Goal: Task Accomplishment & Management: Complete application form

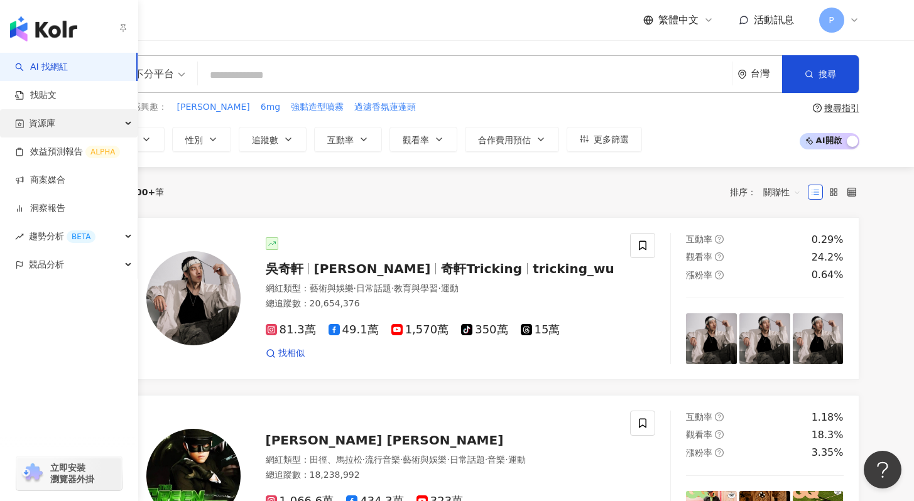
click at [49, 126] on span "資源庫" at bounding box center [42, 123] width 26 height 28
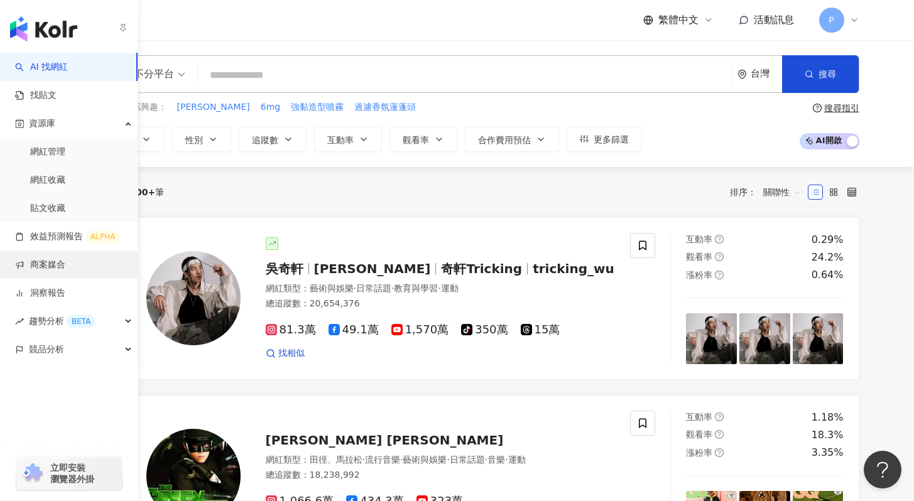
click at [52, 266] on link "商案媒合" at bounding box center [40, 265] width 50 height 13
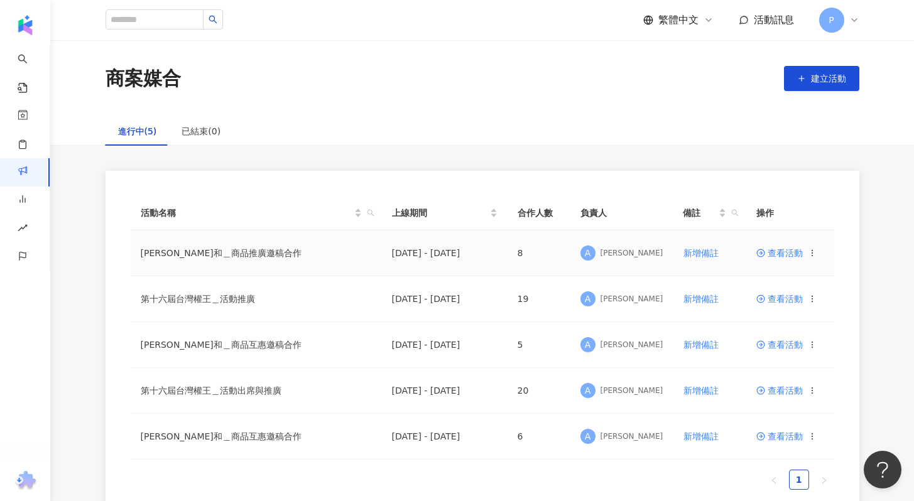
click at [782, 258] on span "查看活動" at bounding box center [780, 253] width 46 height 9
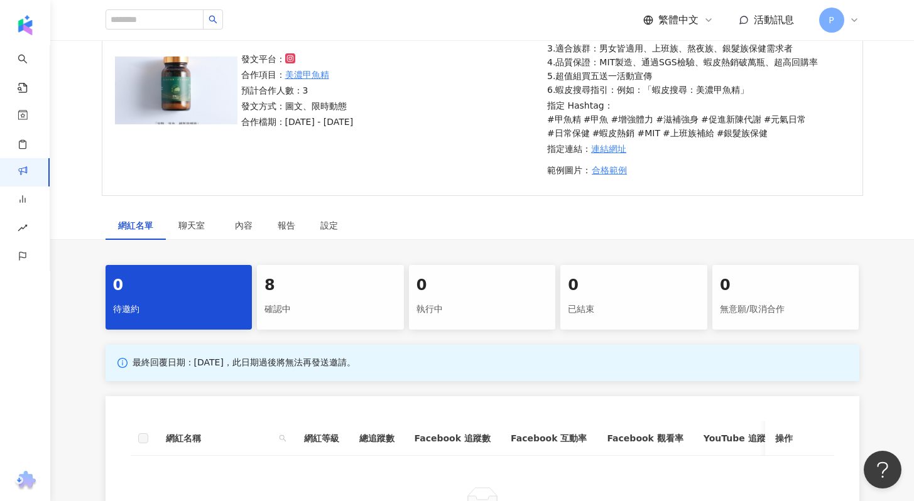
scroll to position [217, 0]
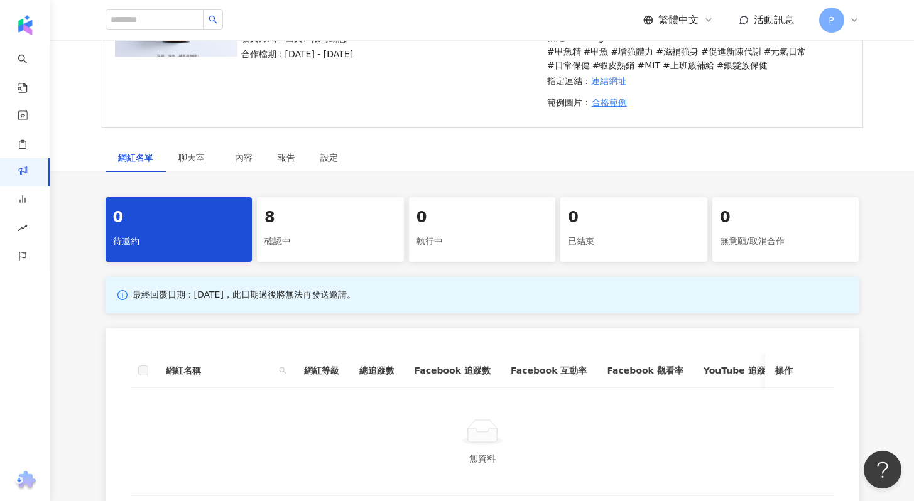
click at [342, 238] on div "確認中" at bounding box center [331, 241] width 132 height 21
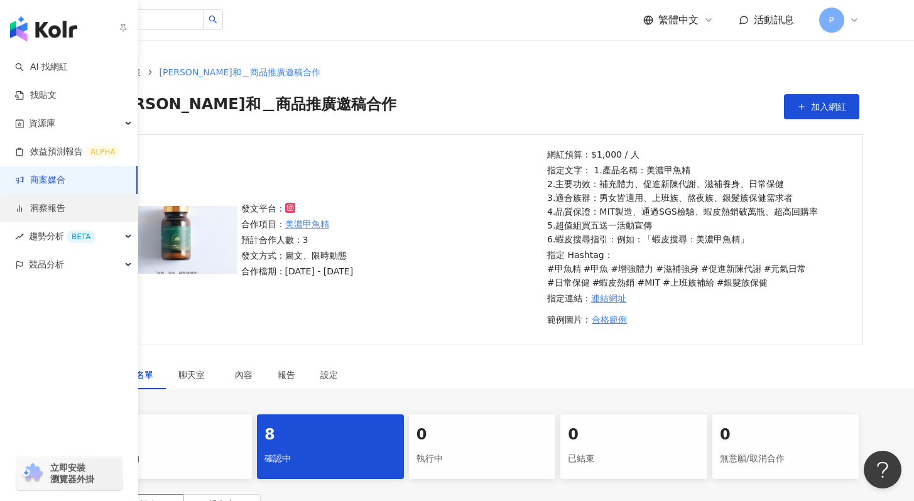
click at [64, 207] on link "洞察報告" at bounding box center [40, 208] width 50 height 13
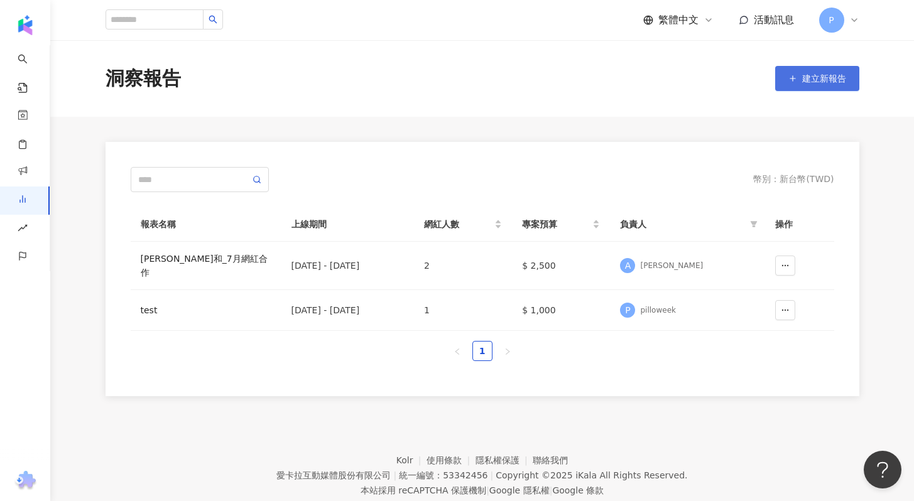
click at [816, 79] on span "建立新報告" at bounding box center [824, 79] width 44 height 10
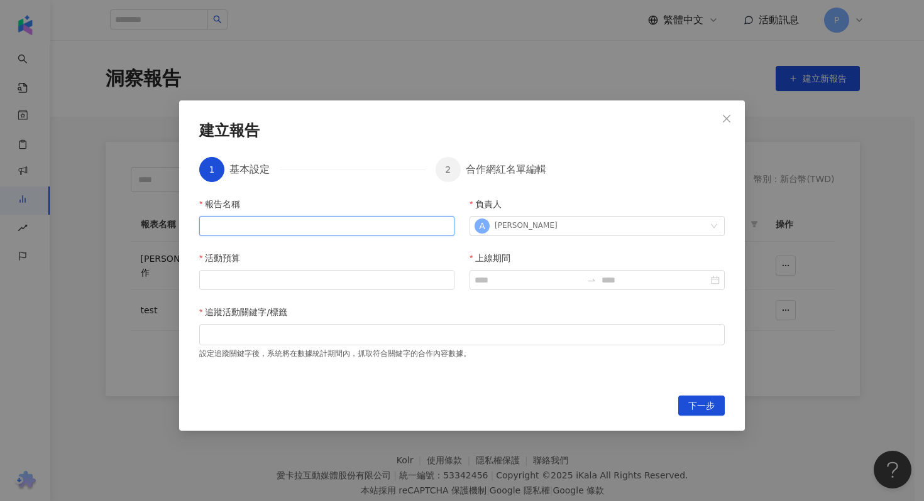
click at [389, 225] on input "報告名稱" at bounding box center [326, 226] width 255 height 20
click at [575, 230] on div "A [PERSON_NAME]" at bounding box center [590, 226] width 232 height 19
type input "****"
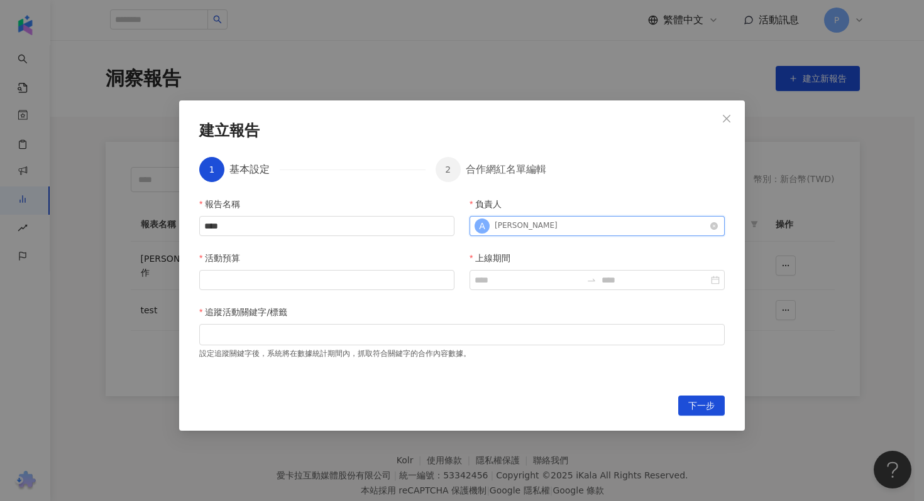
click at [575, 229] on div "A [PERSON_NAME]" at bounding box center [590, 226] width 232 height 19
click at [353, 283] on input "活動預算" at bounding box center [327, 280] width 254 height 19
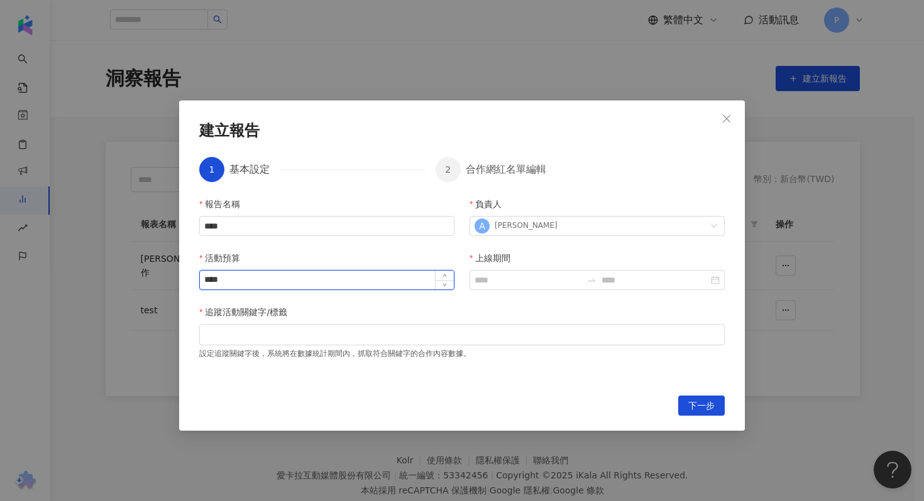
click at [353, 285] on input "****" at bounding box center [327, 280] width 254 height 19
type input "*****"
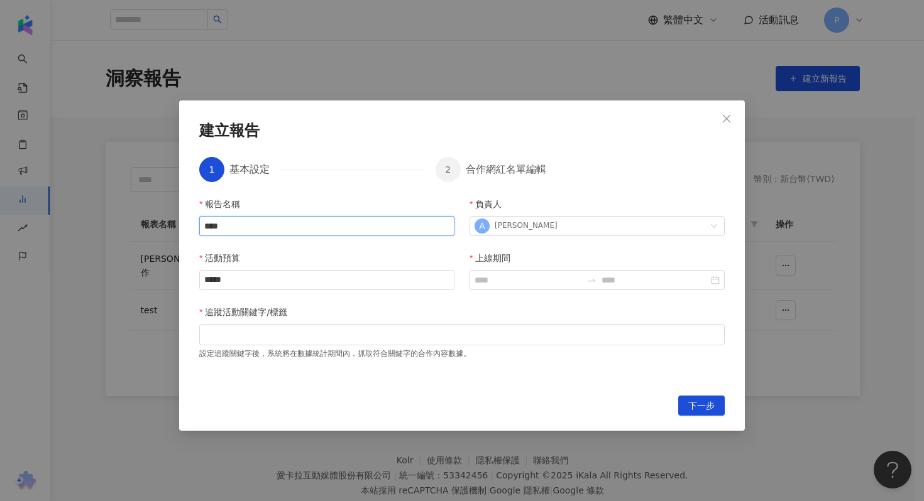
click at [425, 221] on input "****" at bounding box center [326, 226] width 255 height 20
type input "**********"
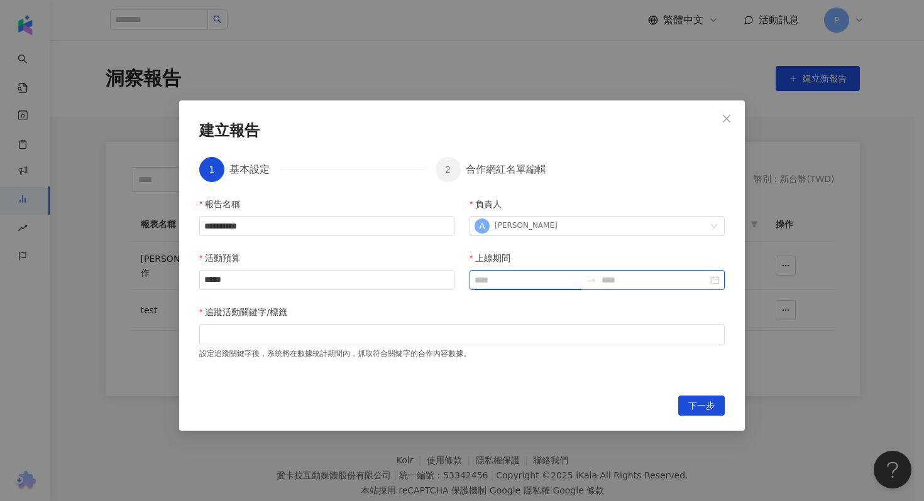
click at [532, 280] on input "上線期間" at bounding box center [527, 280] width 107 height 14
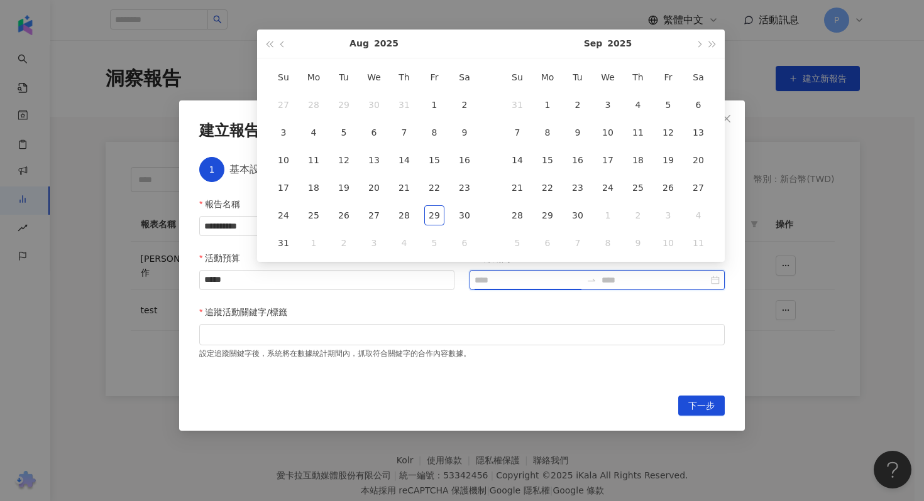
type input "**********"
click at [431, 180] on div "22" at bounding box center [434, 188] width 20 height 20
type input "**********"
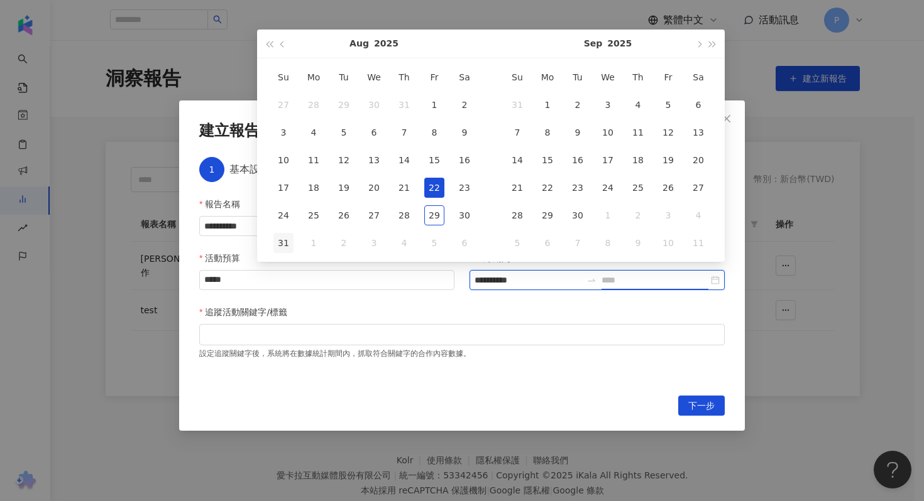
type input "**********"
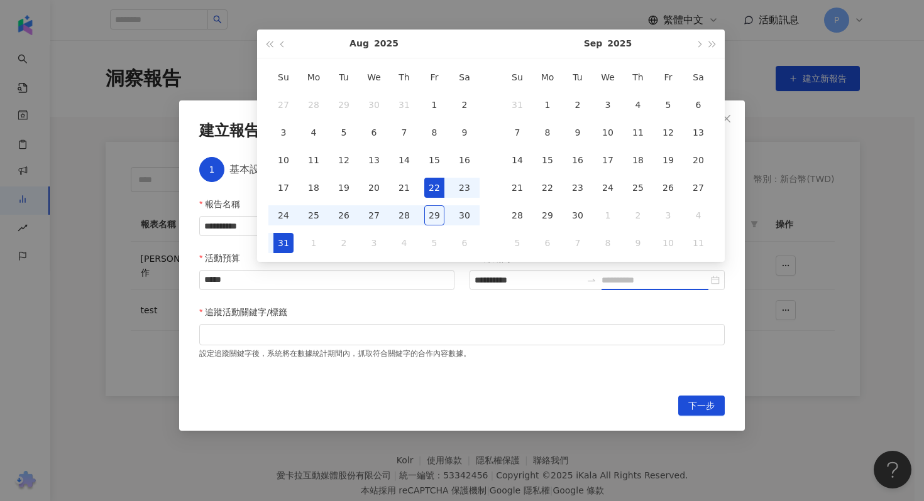
click at [288, 242] on div "31" at bounding box center [283, 243] width 20 height 20
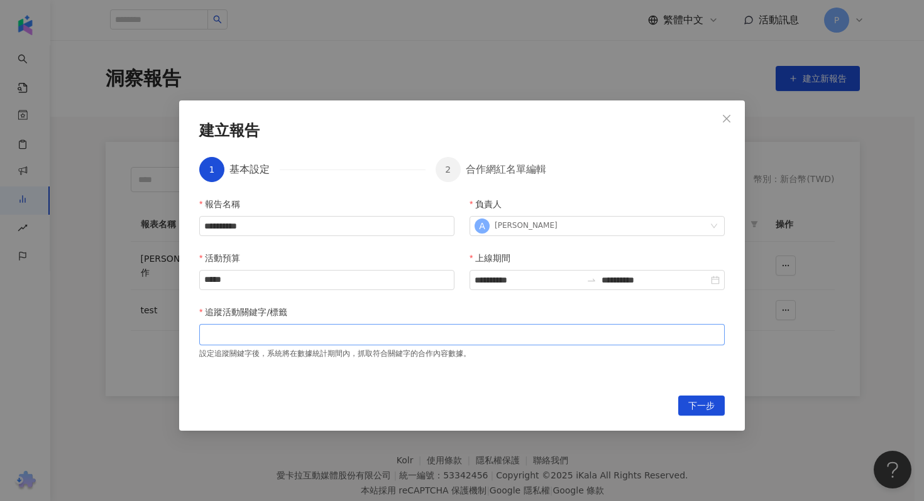
click at [317, 331] on div at bounding box center [462, 334] width 520 height 9
type input "****"
click at [697, 412] on span "下一步" at bounding box center [701, 406] width 26 height 20
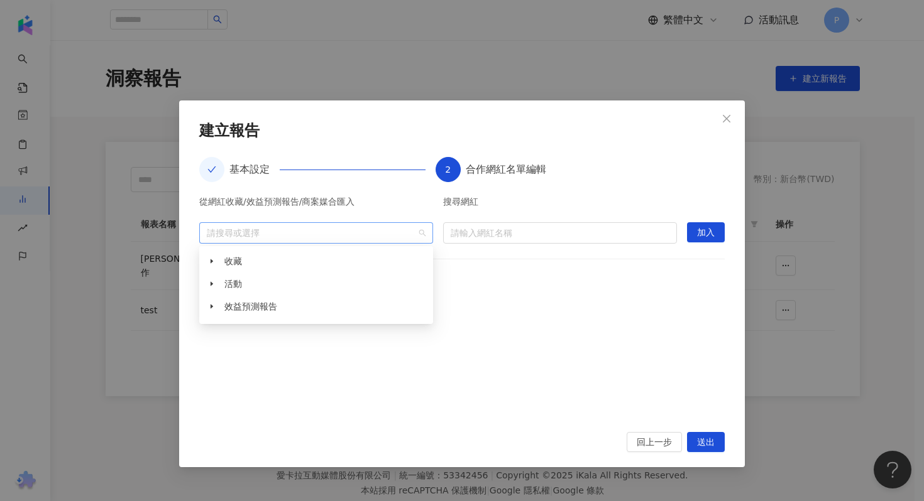
click at [395, 232] on div at bounding box center [310, 232] width 216 height 9
click at [209, 285] on icon "caret-down" at bounding box center [212, 284] width 6 height 6
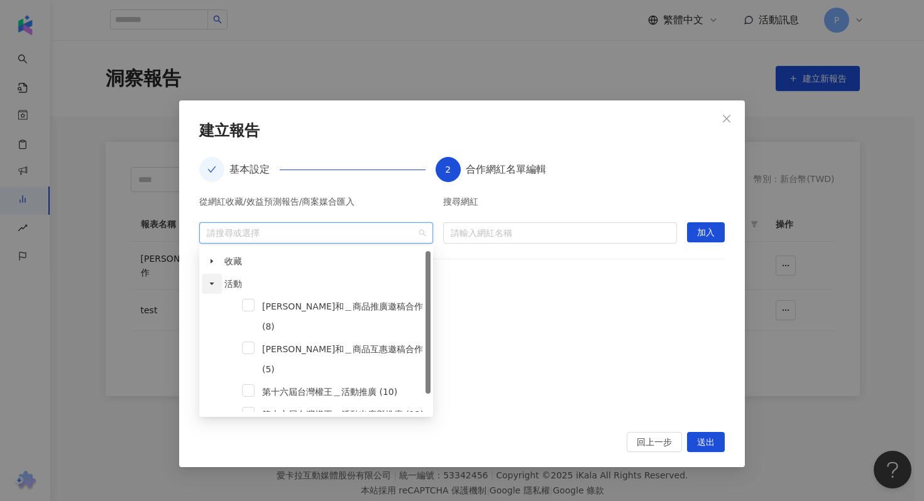
click at [209, 285] on icon "caret-down" at bounding box center [212, 284] width 6 height 6
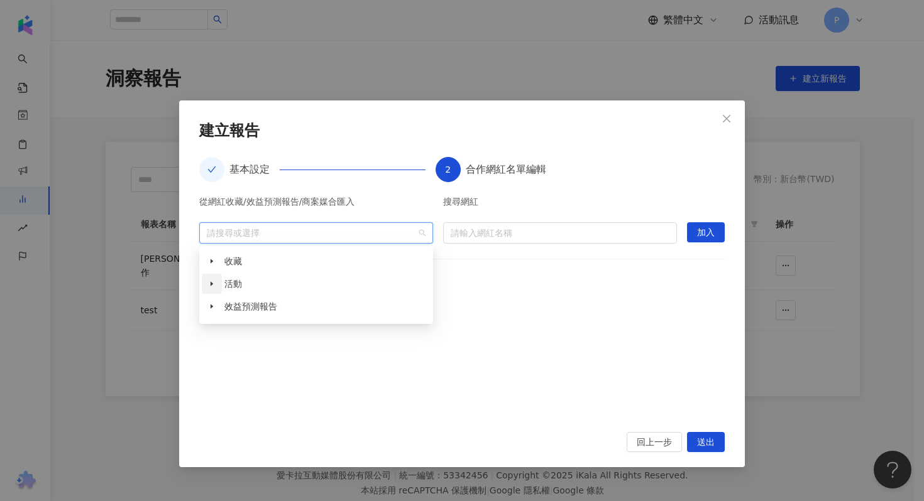
click at [209, 285] on icon "caret-down" at bounding box center [212, 284] width 6 height 6
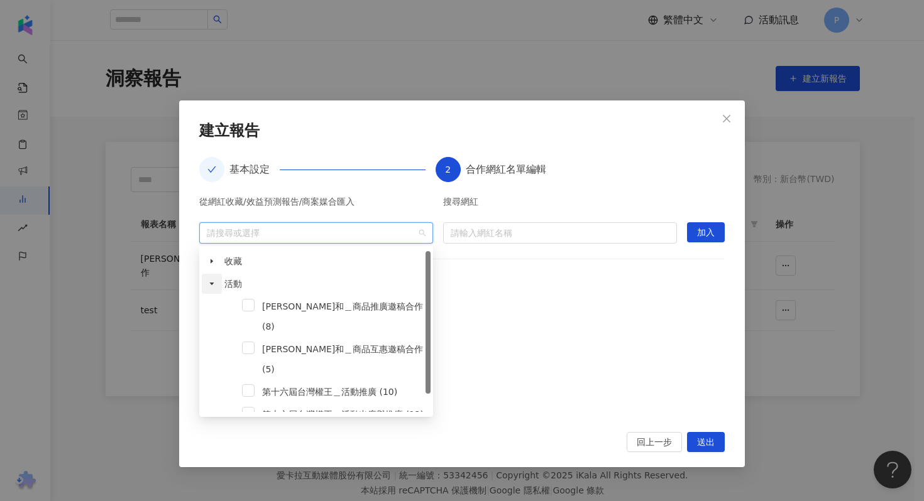
click at [209, 285] on icon "caret-down" at bounding box center [212, 284] width 6 height 6
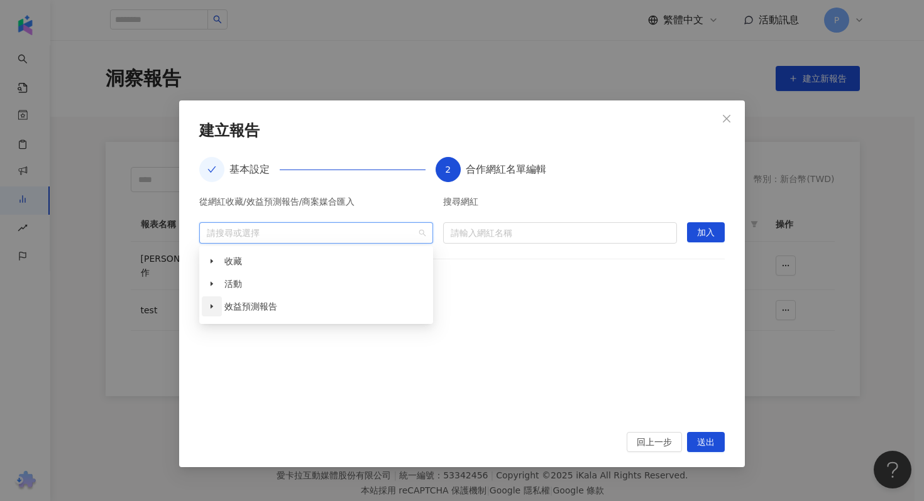
click at [212, 312] on span at bounding box center [212, 307] width 20 height 20
click at [212, 286] on icon "caret-down" at bounding box center [212, 284] width 6 height 6
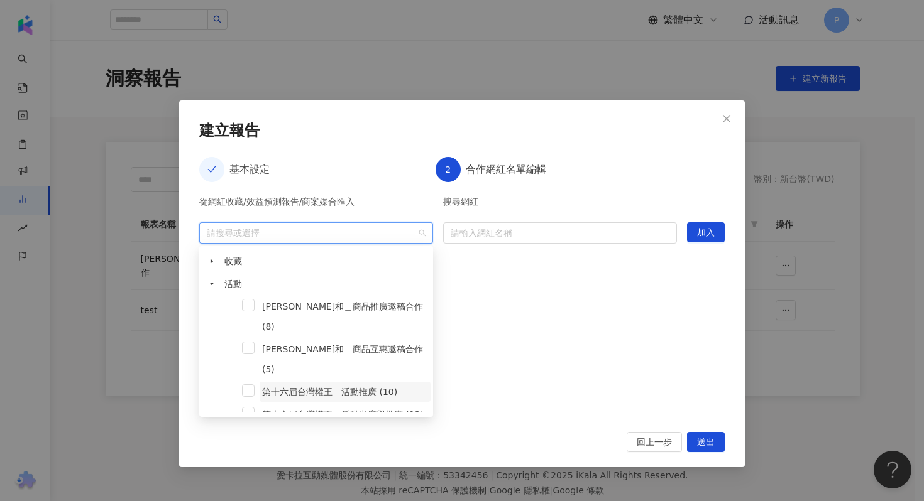
click at [303, 387] on span "第十六屆台灣權王＿活動推廣 (10)" at bounding box center [329, 392] width 135 height 10
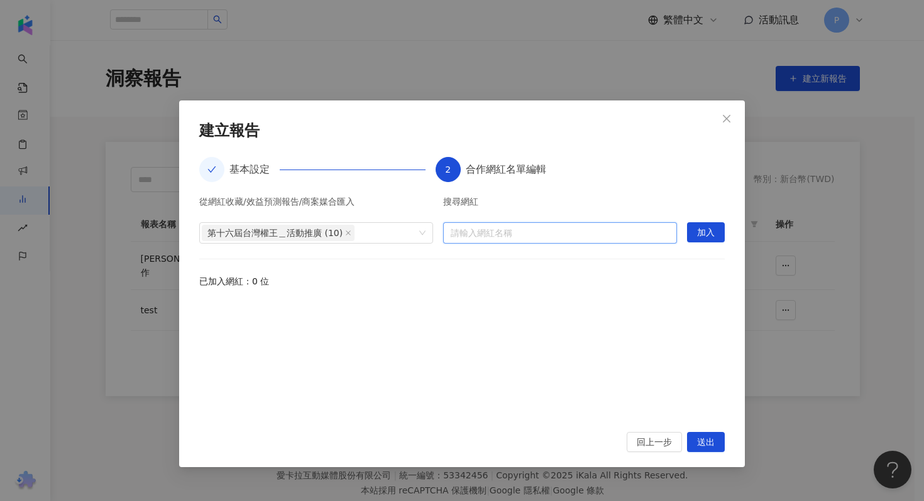
click at [520, 235] on input "search" at bounding box center [560, 233] width 219 height 20
click at [697, 234] on span "加入" at bounding box center [706, 233] width 18 height 20
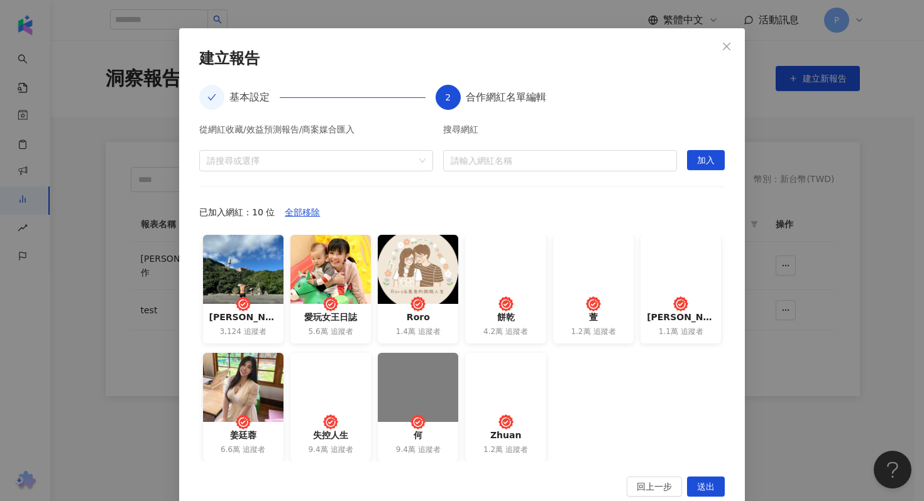
scroll to position [97, 0]
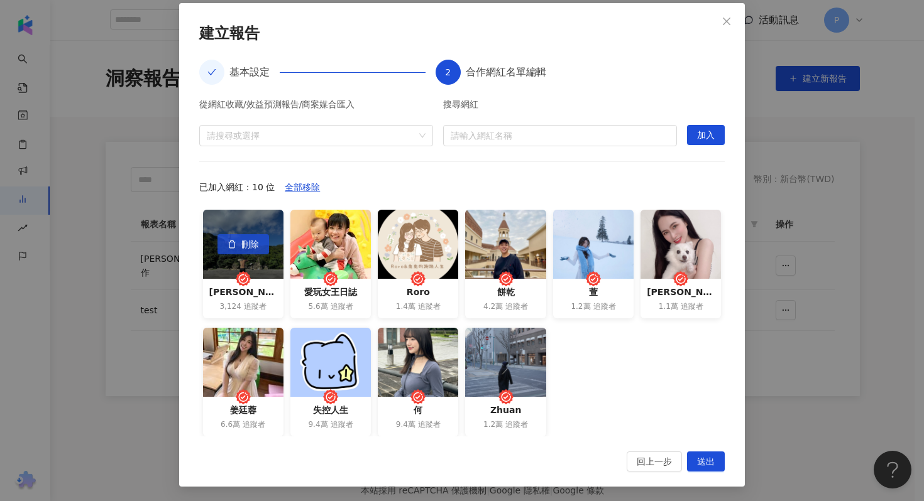
click at [248, 241] on span "刪除" at bounding box center [250, 245] width 18 height 20
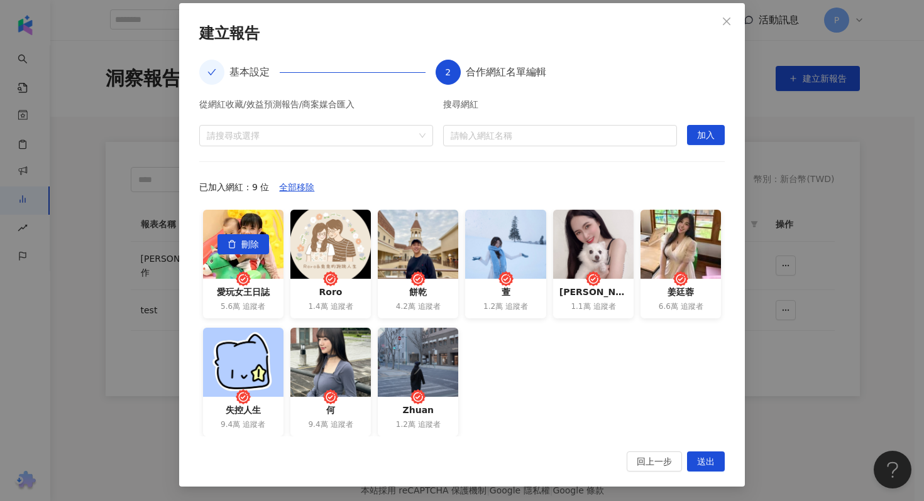
click at [248, 241] on span "刪除" at bounding box center [250, 245] width 18 height 20
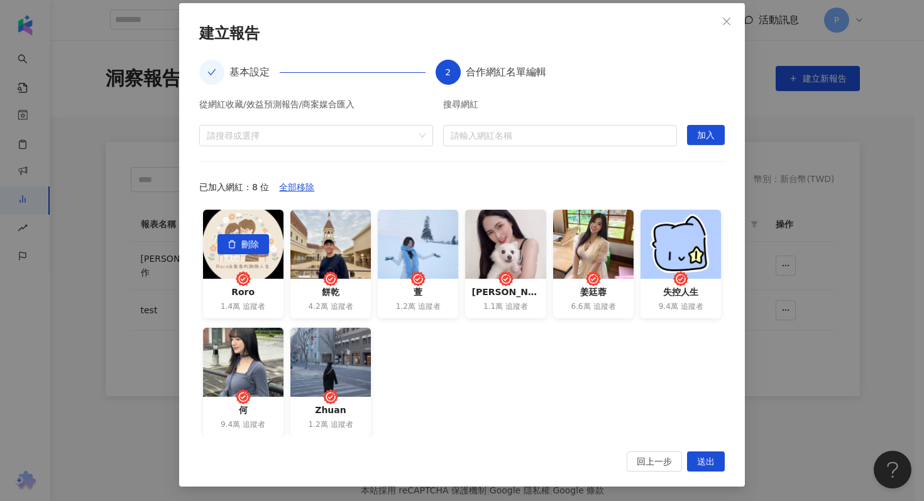
click at [248, 241] on span "刪除" at bounding box center [250, 245] width 18 height 20
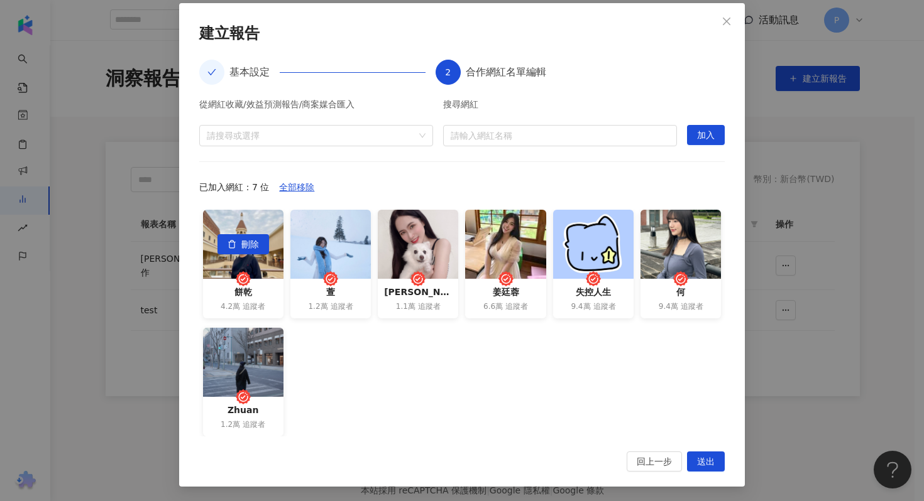
click at [248, 241] on span "刪除" at bounding box center [250, 245] width 18 height 20
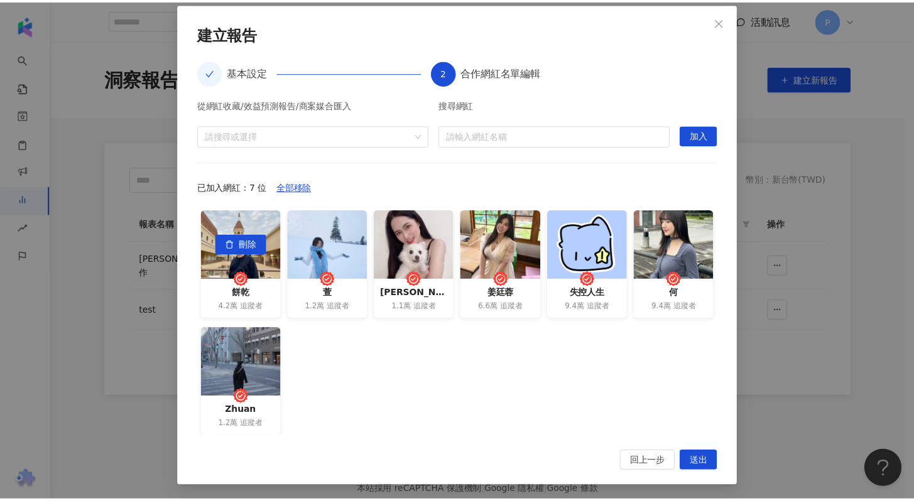
scroll to position [0, 0]
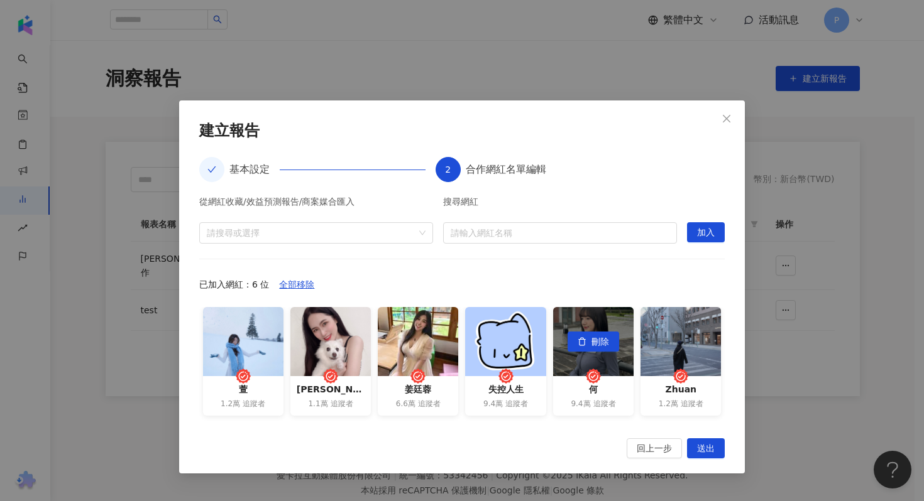
click at [589, 346] on button "刪除" at bounding box center [593, 342] width 52 height 20
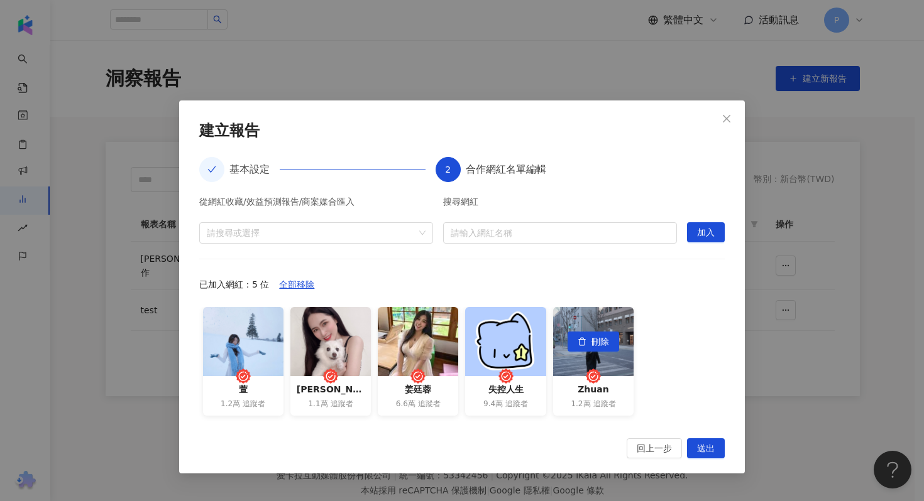
click at [589, 346] on button "刪除" at bounding box center [593, 342] width 52 height 20
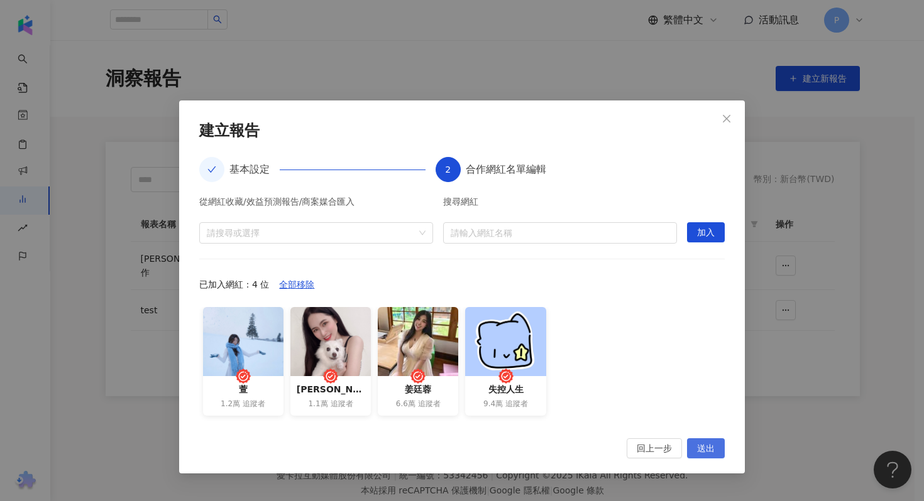
click at [705, 452] on span "送出" at bounding box center [706, 449] width 18 height 20
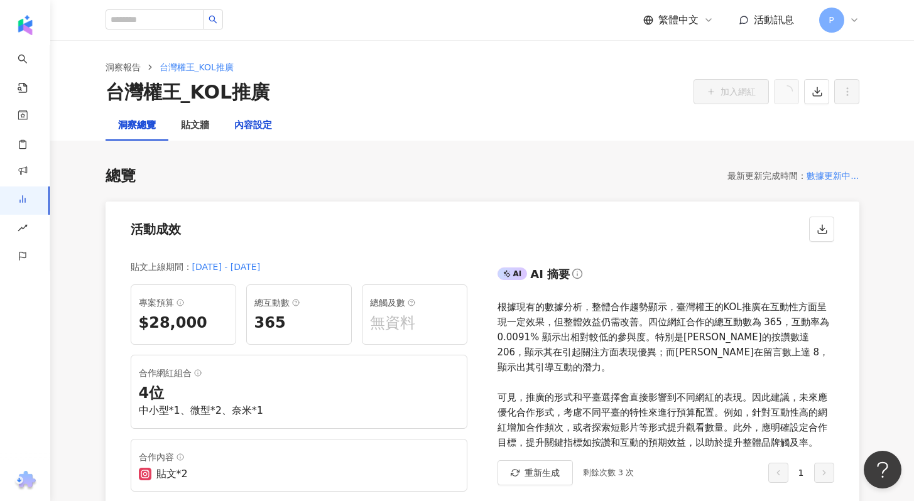
click at [268, 123] on div "內容設定" at bounding box center [253, 125] width 38 height 15
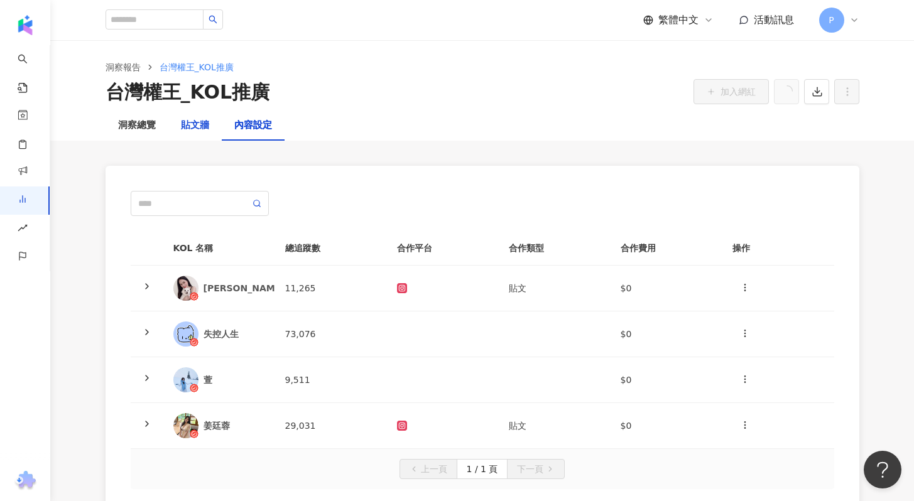
click at [200, 126] on div "貼文牆" at bounding box center [195, 125] width 28 height 15
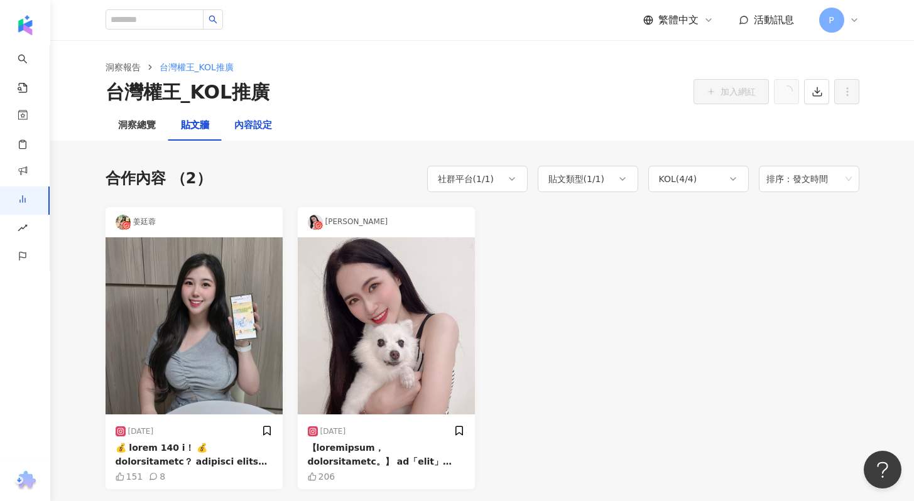
click at [266, 124] on div "內容設定" at bounding box center [253, 125] width 38 height 15
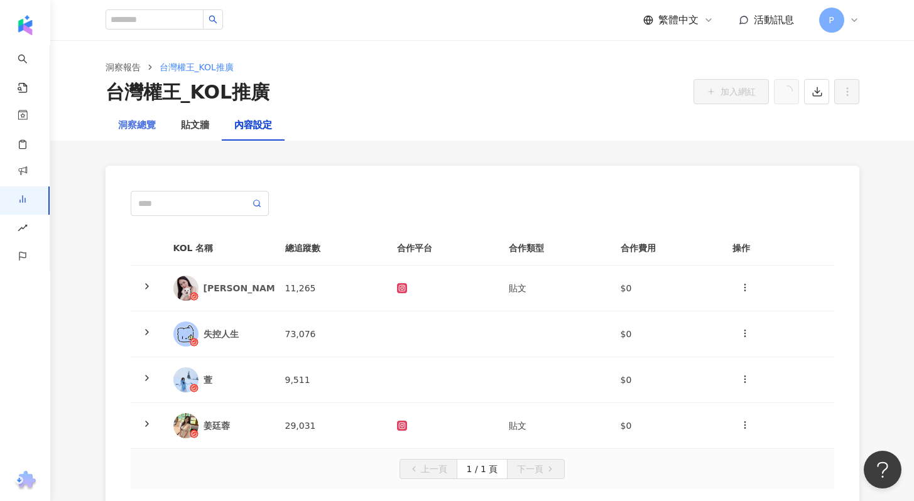
click at [117, 131] on div "洞察總覽" at bounding box center [137, 126] width 63 height 30
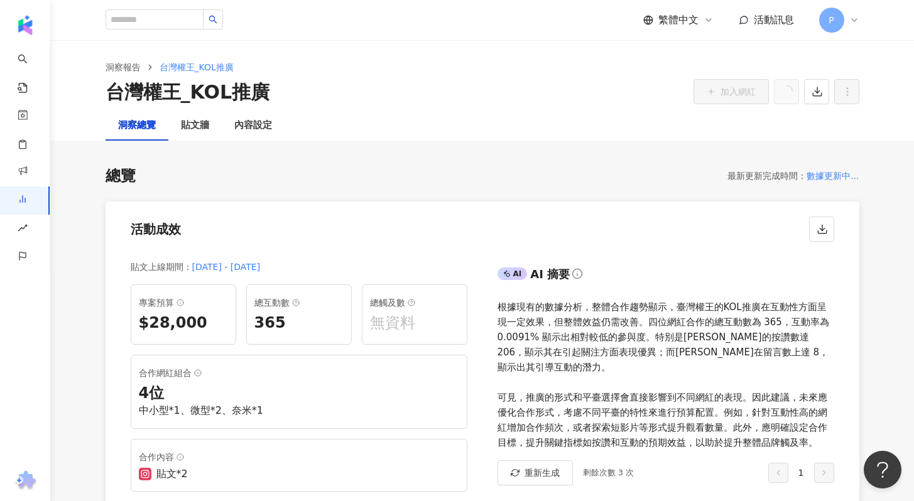
click at [847, 17] on div "P" at bounding box center [839, 20] width 40 height 25
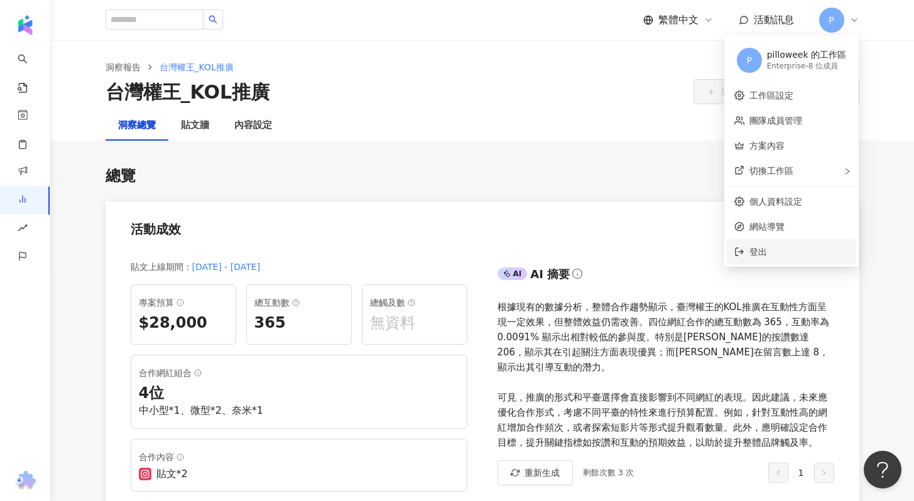
click at [752, 250] on span "登出" at bounding box center [759, 252] width 18 height 10
